Goal: Register for event/course

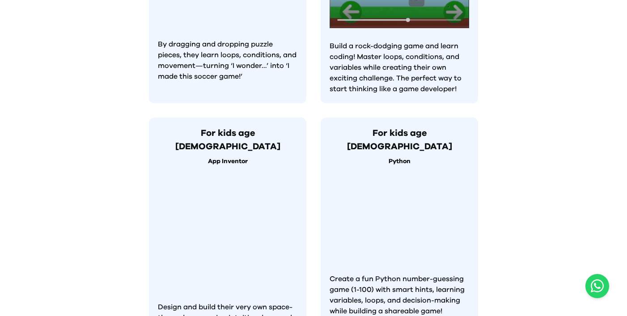
scroll to position [668, 0]
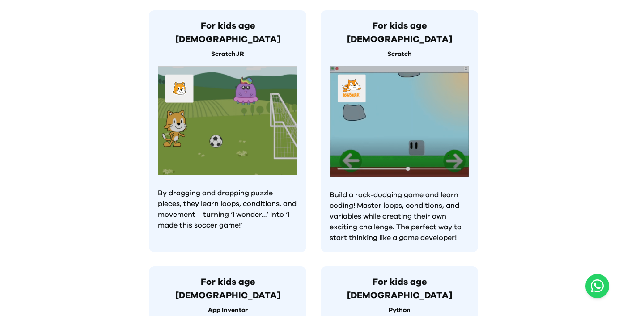
click at [414, 143] on img at bounding box center [398, 121] width 139 height 111
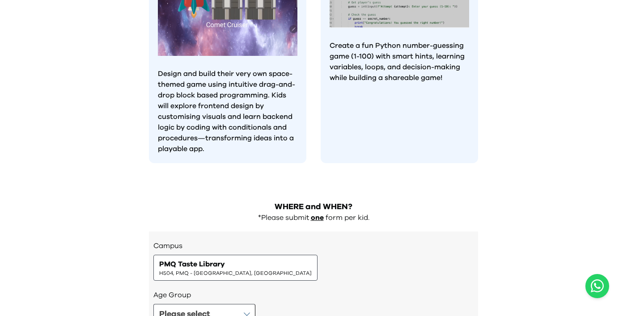
scroll to position [960, 0]
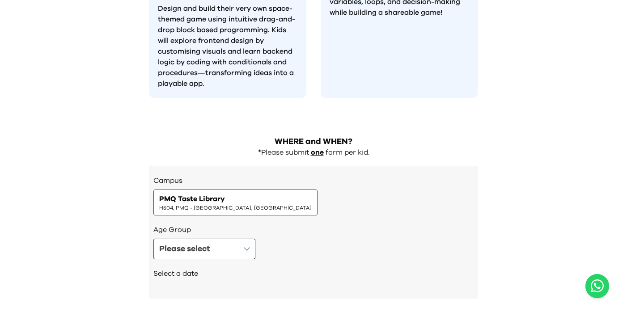
click at [221, 193] on span "PMQ Taste Library" at bounding box center [192, 198] width 66 height 11
click at [214, 175] on h3 "Campus" at bounding box center [313, 180] width 320 height 11
click at [213, 193] on span "PMQ Taste Library" at bounding box center [192, 198] width 66 height 11
click at [244, 189] on div "PMQ Taste Library H504, PMQ - [GEOGRAPHIC_DATA], [GEOGRAPHIC_DATA]" at bounding box center [235, 202] width 164 height 26
click at [248, 239] on button "Please select" at bounding box center [204, 249] width 102 height 21
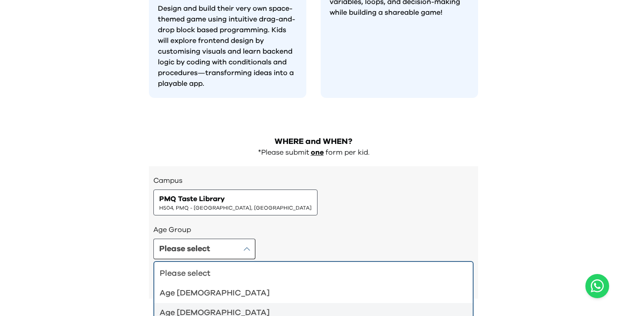
click at [231, 307] on div "Age [DEMOGRAPHIC_DATA]" at bounding box center [308, 313] width 297 height 13
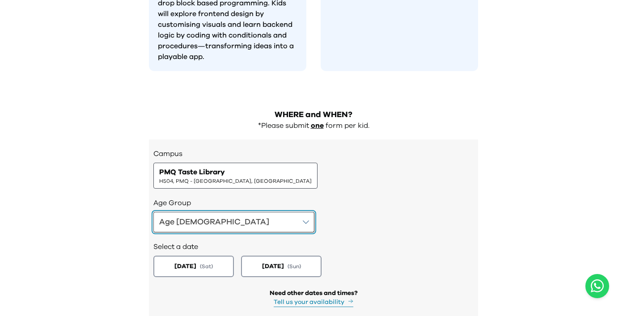
scroll to position [996, 0]
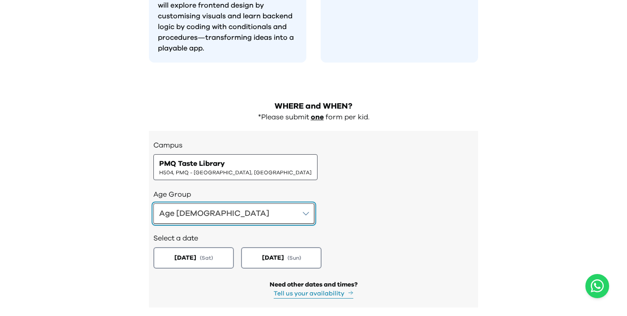
click at [219, 203] on button "Age [DEMOGRAPHIC_DATA]" at bounding box center [233, 213] width 161 height 21
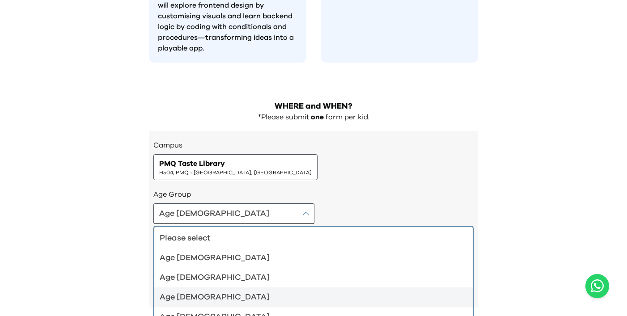
click at [220, 291] on div "Age [DEMOGRAPHIC_DATA]" at bounding box center [308, 297] width 297 height 13
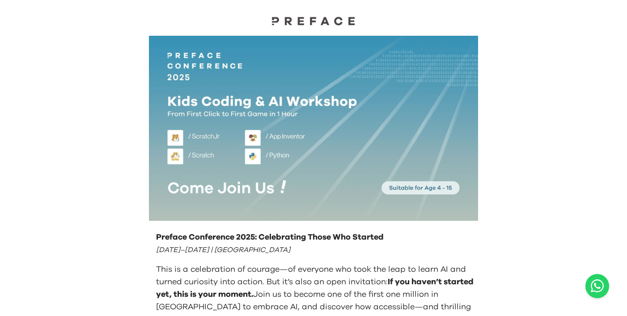
scroll to position [0, 0]
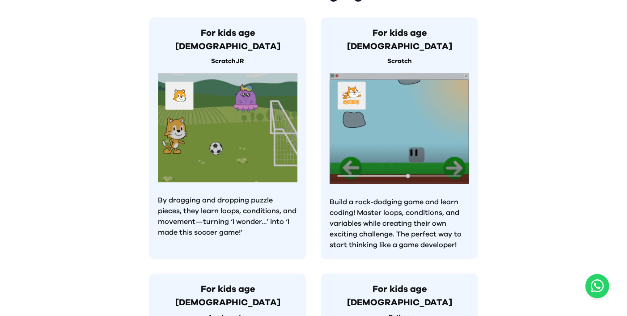
click at [429, 142] on img at bounding box center [398, 128] width 139 height 111
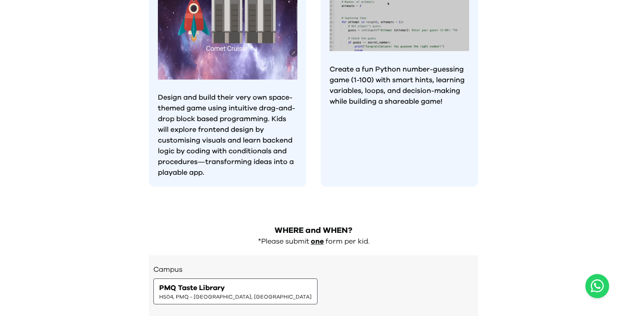
scroll to position [1005, 0]
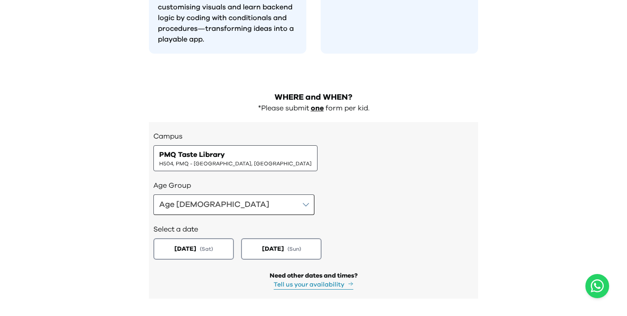
click at [219, 149] on span "PMQ Taste Library" at bounding box center [192, 154] width 66 height 11
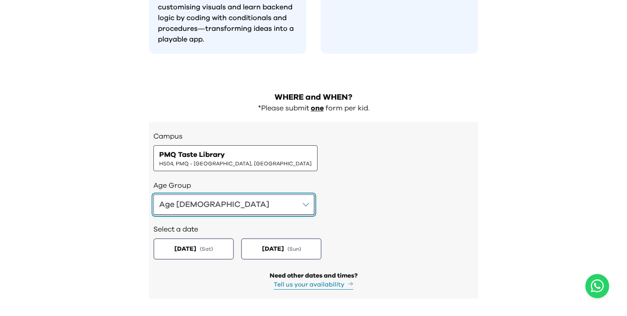
click at [211, 194] on button "Age [DEMOGRAPHIC_DATA]" at bounding box center [233, 204] width 161 height 21
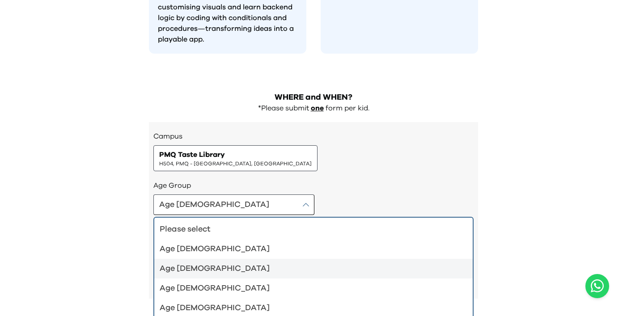
click at [209, 262] on div "Age [DEMOGRAPHIC_DATA]" at bounding box center [308, 268] width 297 height 13
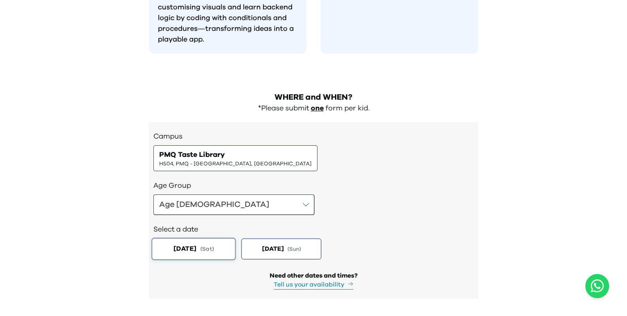
click at [212, 245] on span "( Sat )" at bounding box center [206, 249] width 13 height 8
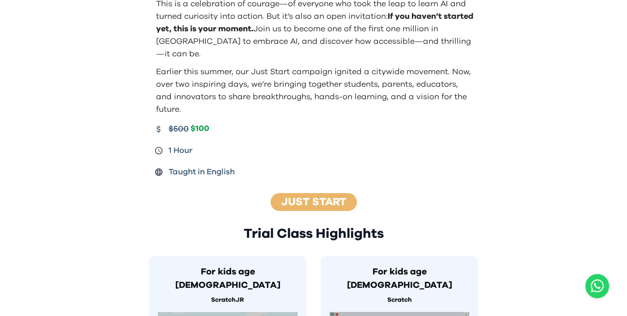
scroll to position [0, 0]
